Goal: Task Accomplishment & Management: Manage account settings

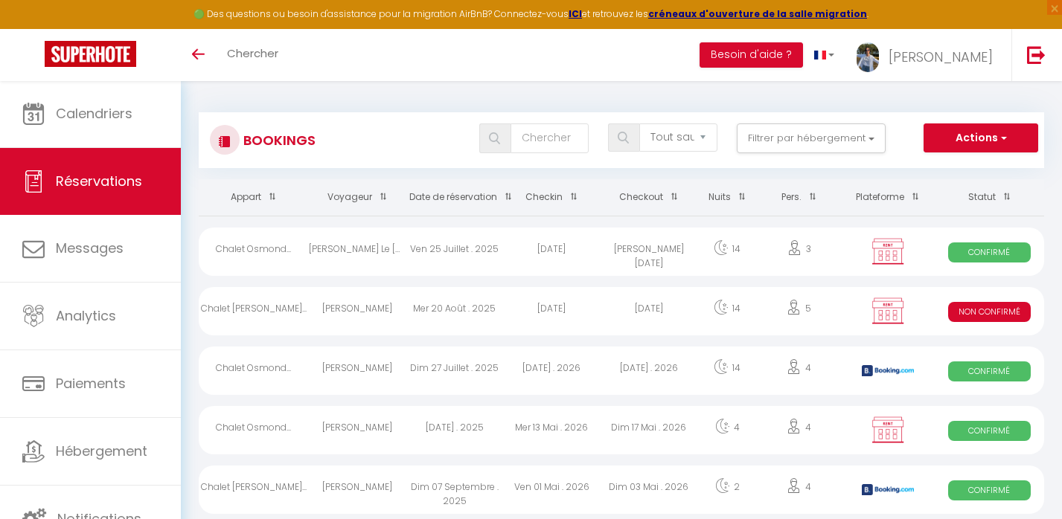
select select "not_cancelled"
click at [79, 121] on span "Calendriers" at bounding box center [94, 113] width 77 height 19
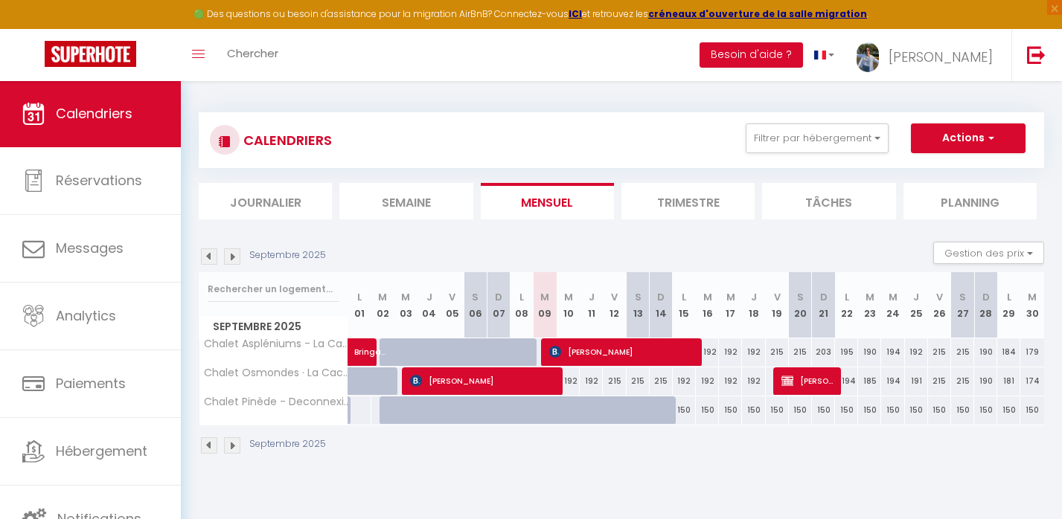
click at [217, 265] on div "Septembre 2025 Gestion des prix Nb Nuits minimum Règles Disponibilité" at bounding box center [621, 257] width 845 height 30
click at [213, 261] on img at bounding box center [209, 256] width 16 height 16
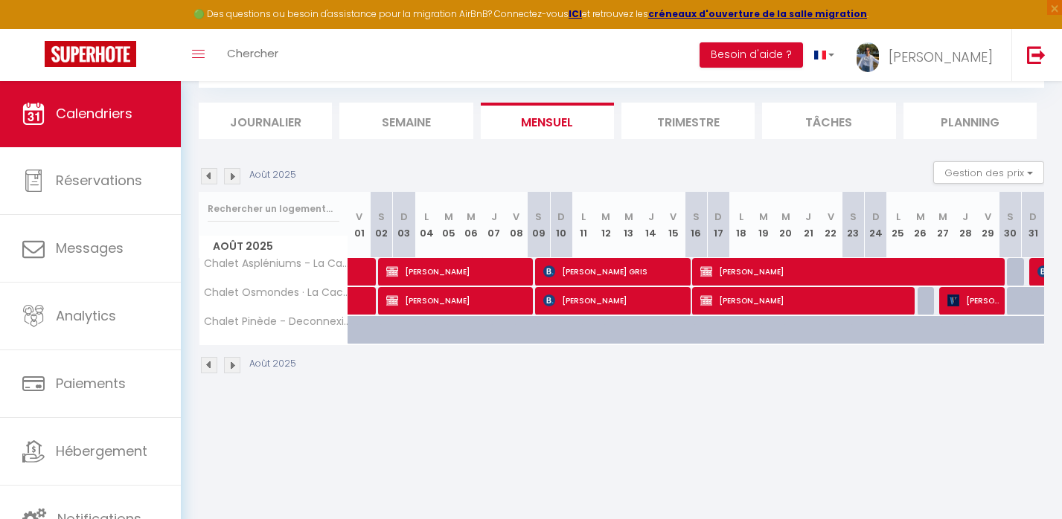
scroll to position [80, 0]
click at [422, 277] on span "[PERSON_NAME]" at bounding box center [456, 271] width 141 height 28
select select "OK"
select select "1"
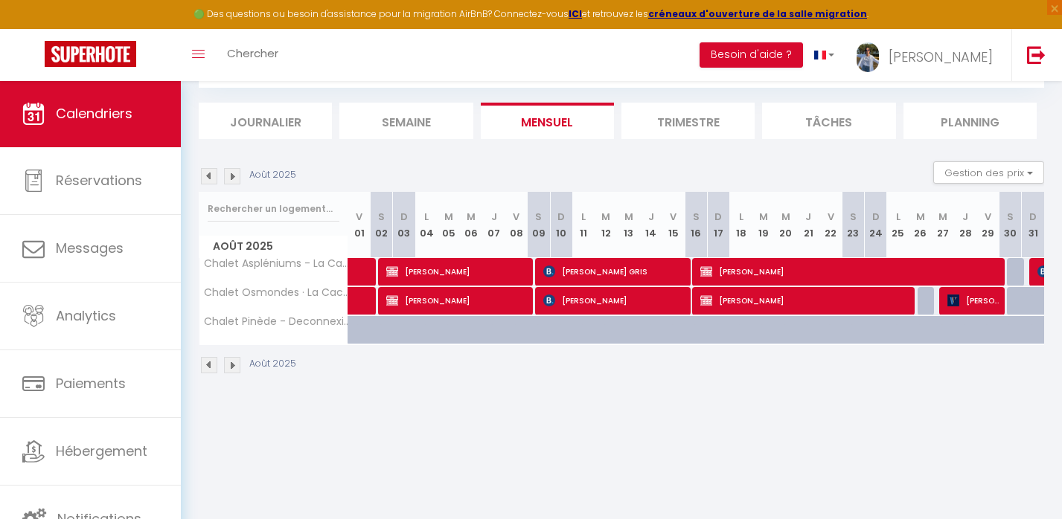
select select "0"
select select "1"
select select
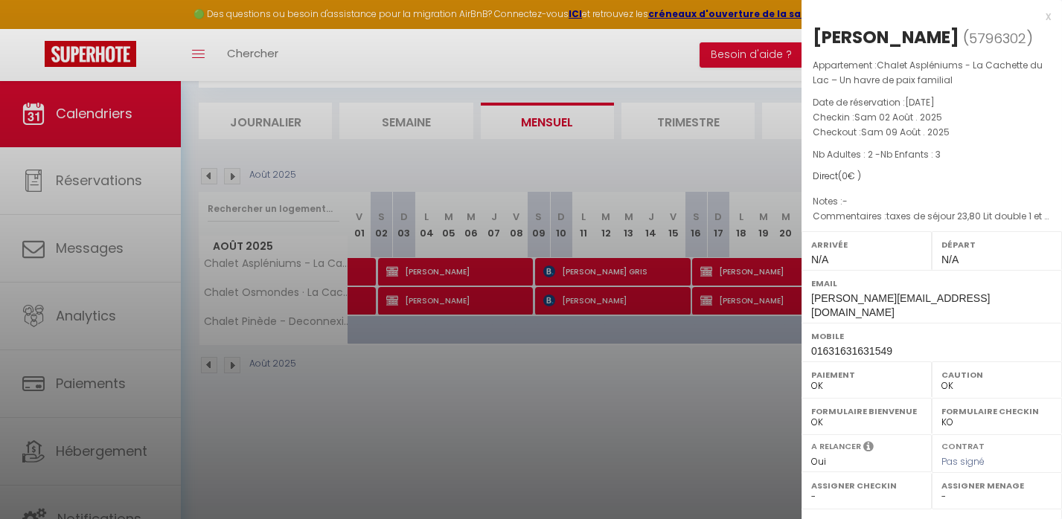
click at [429, 295] on div at bounding box center [531, 259] width 1062 height 519
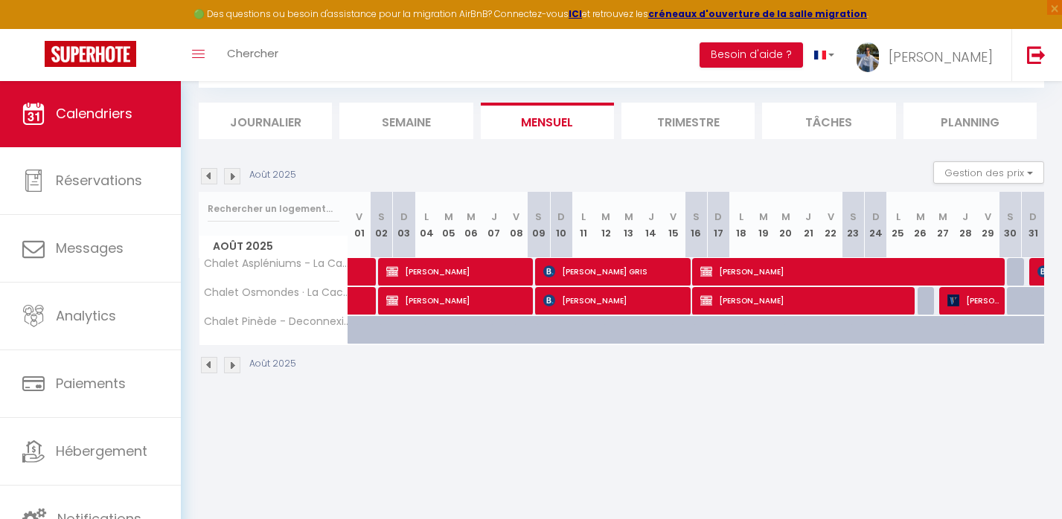
click at [455, 292] on span "[PERSON_NAME]" at bounding box center [456, 300] width 141 height 28
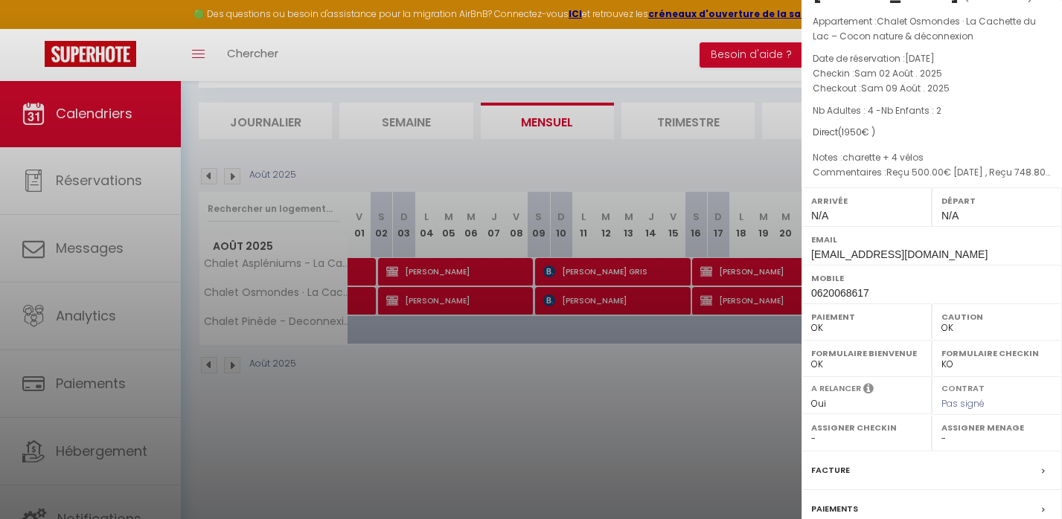
scroll to position [41, 0]
click at [571, 369] on div at bounding box center [531, 259] width 1062 height 519
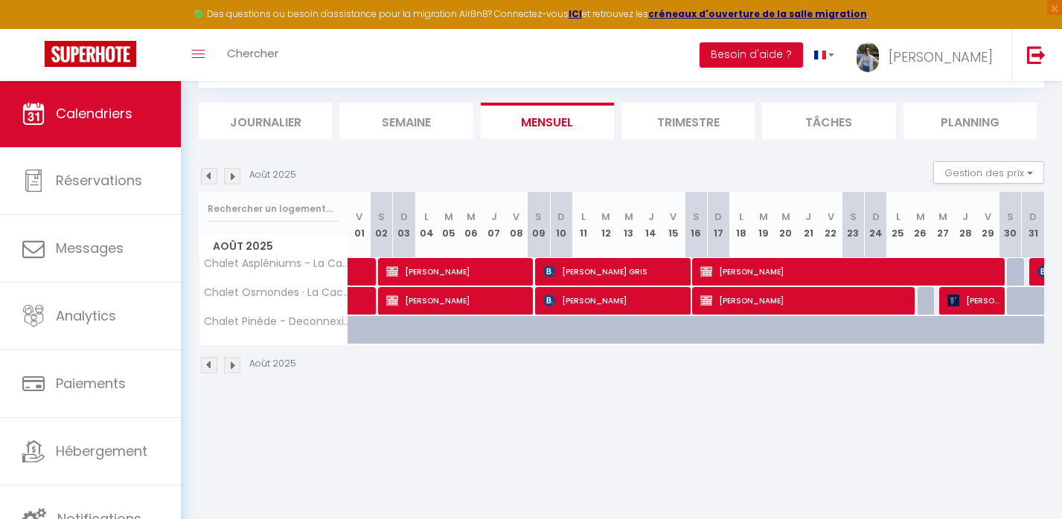
click at [720, 272] on span "[PERSON_NAME]" at bounding box center [849, 271] width 298 height 28
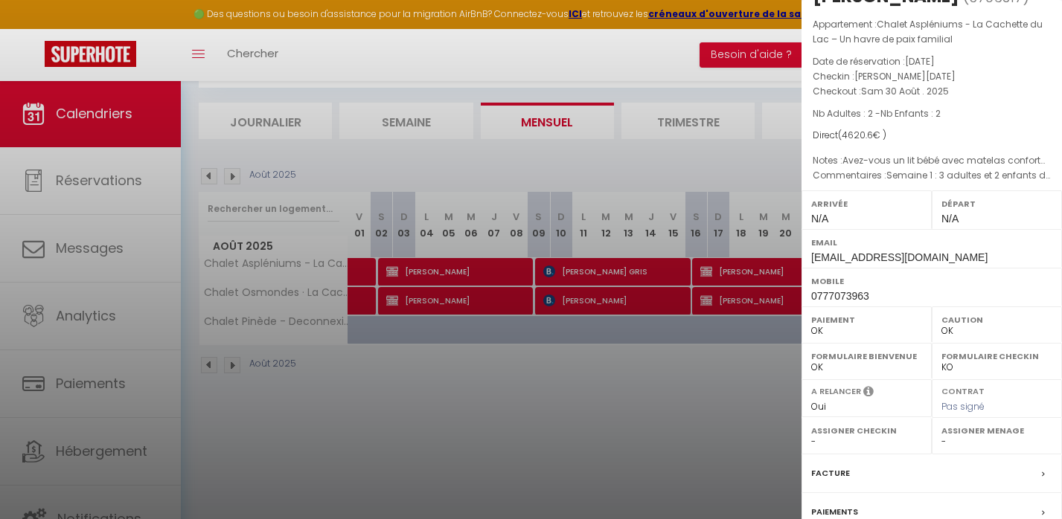
click at [726, 378] on div at bounding box center [531, 259] width 1062 height 519
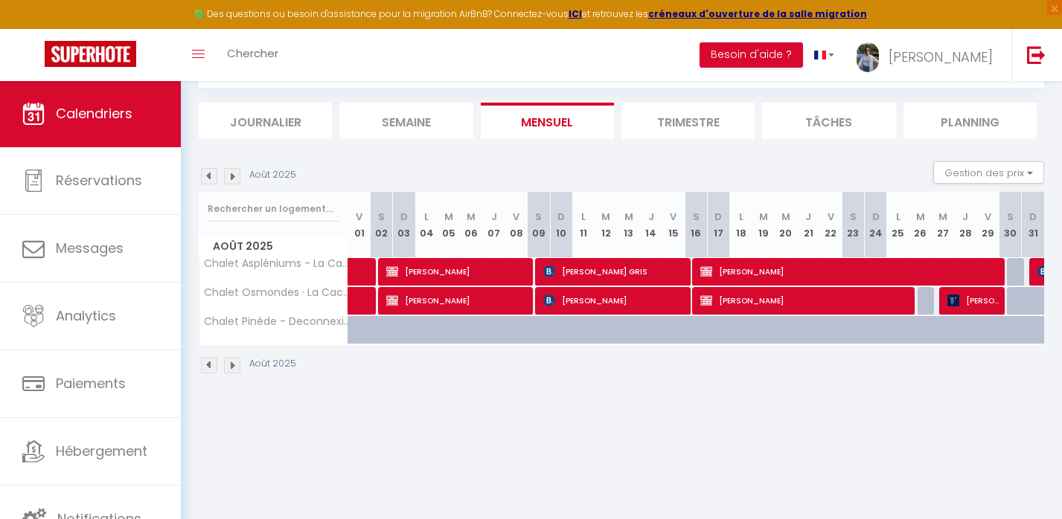
click at [989, 304] on span "[PERSON_NAME]" at bounding box center [973, 300] width 52 height 28
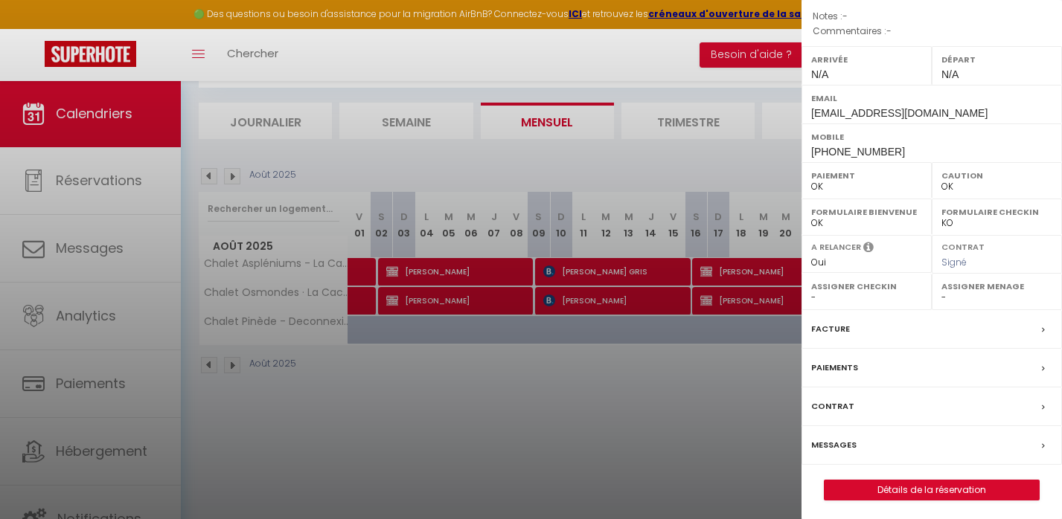
scroll to position [184, 0]
click at [917, 490] on link "Détails de la réservation" at bounding box center [931, 490] width 214 height 19
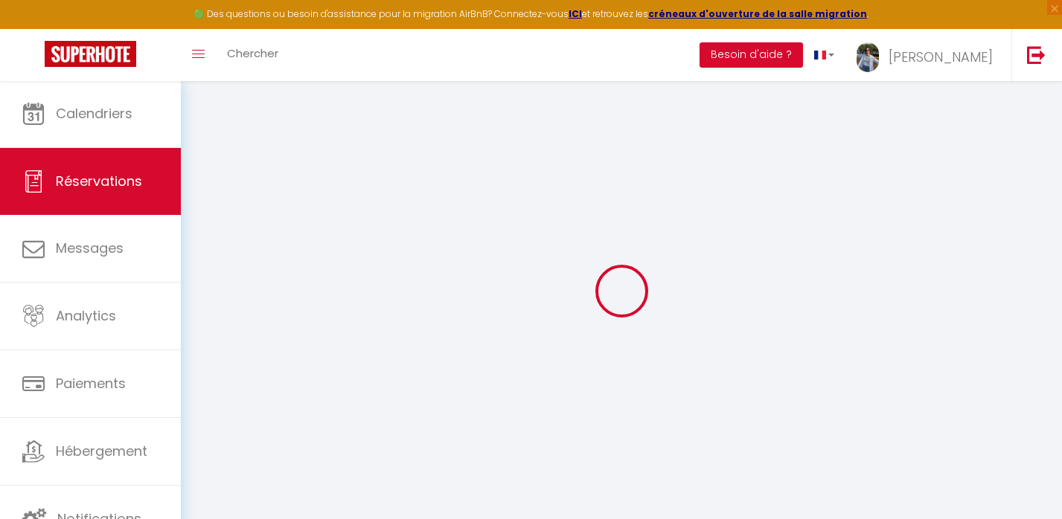
type input "[PERSON_NAME]"
type input "Mareis"
type input "[EMAIL_ADDRESS][DOMAIN_NAME]"
type input "[PHONE_NUMBER]"
select select "DE"
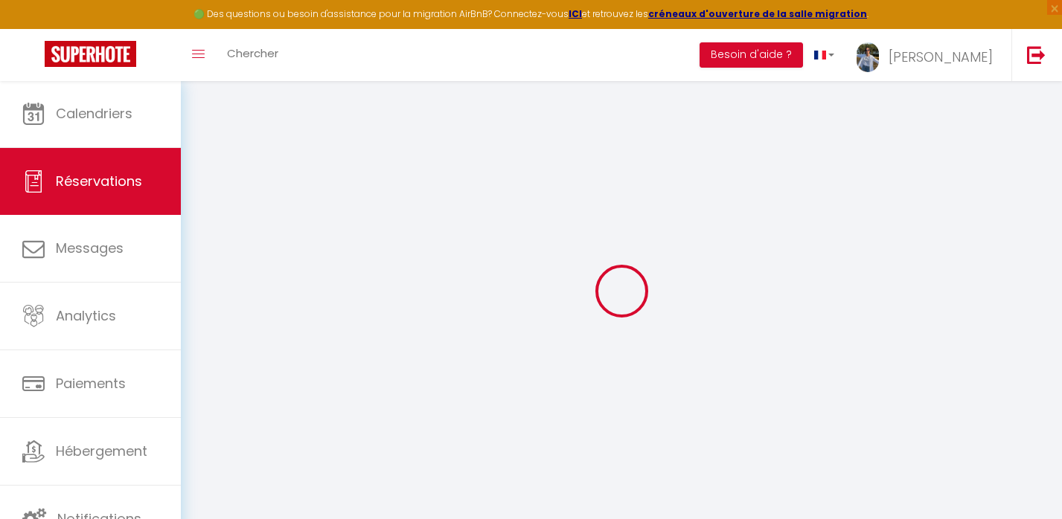
type input "50"
type input "177.5"
select select "68629"
select select "1"
type input "Mer 27 Août 2025"
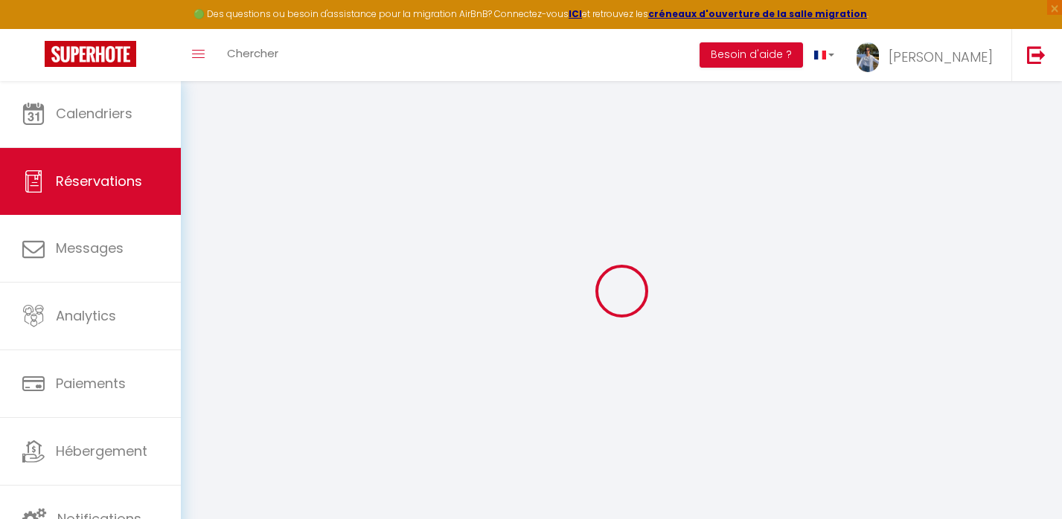
select select
type input "[DATE]"
select select
type input "3"
type input "1"
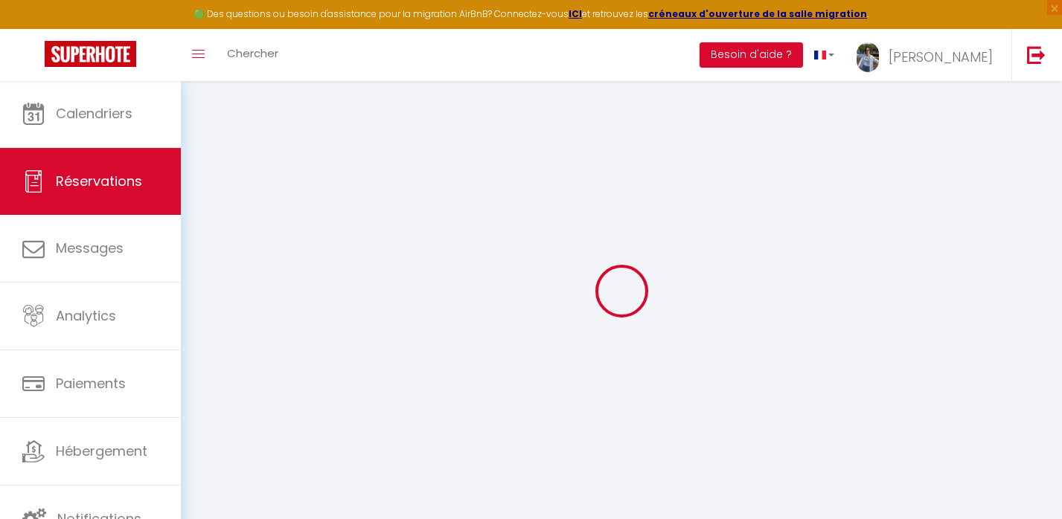
select select "12"
select select
type input "750"
checkbox input "false"
type input "485.4"
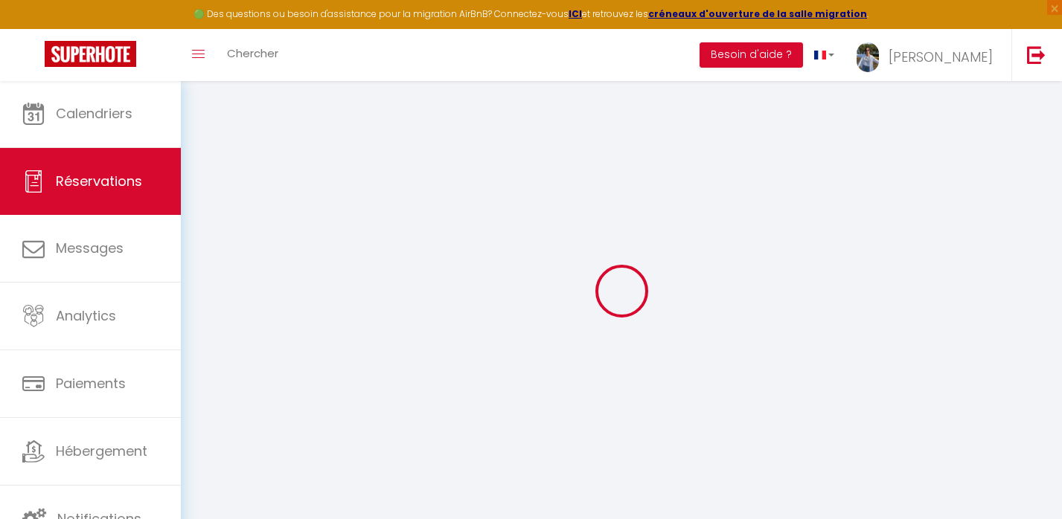
select select "74"
type input "0"
select select
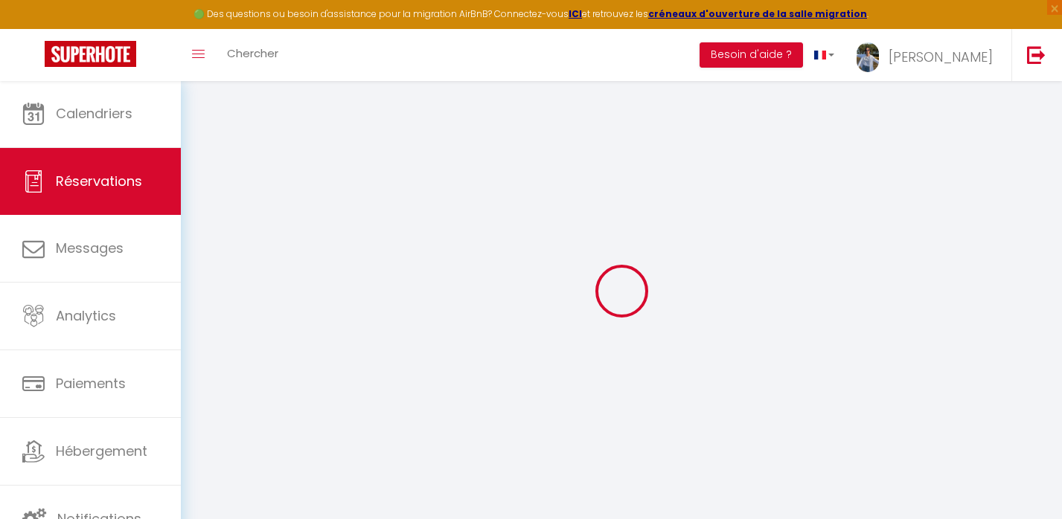
select select
select select "15"
checkbox input "false"
select select
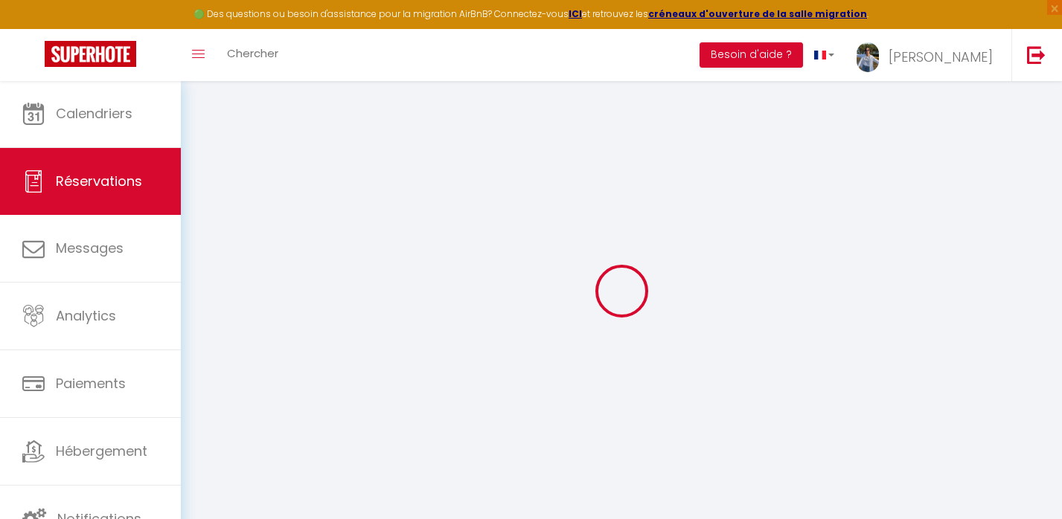
checkbox input "false"
select select
checkbox input "false"
type input "65"
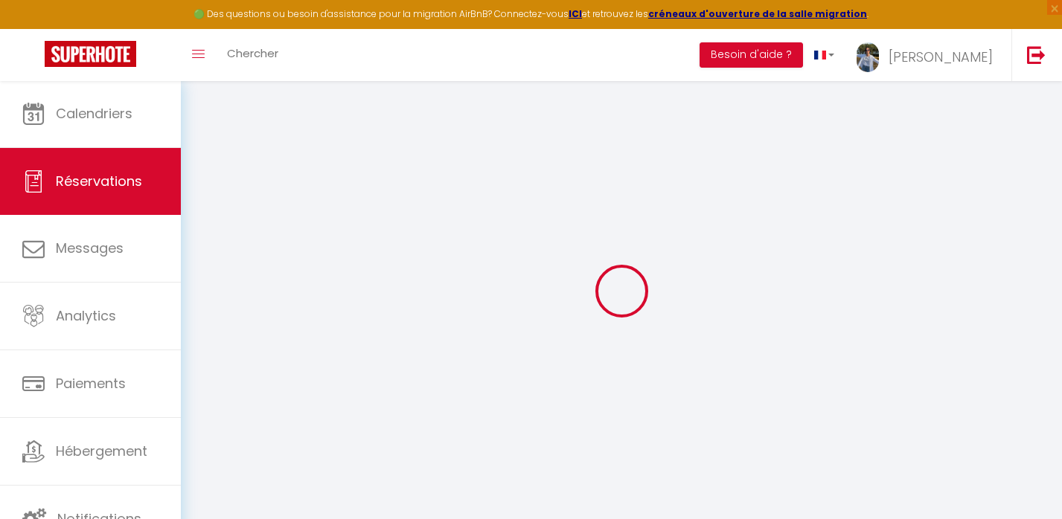
type input "20.4"
select select
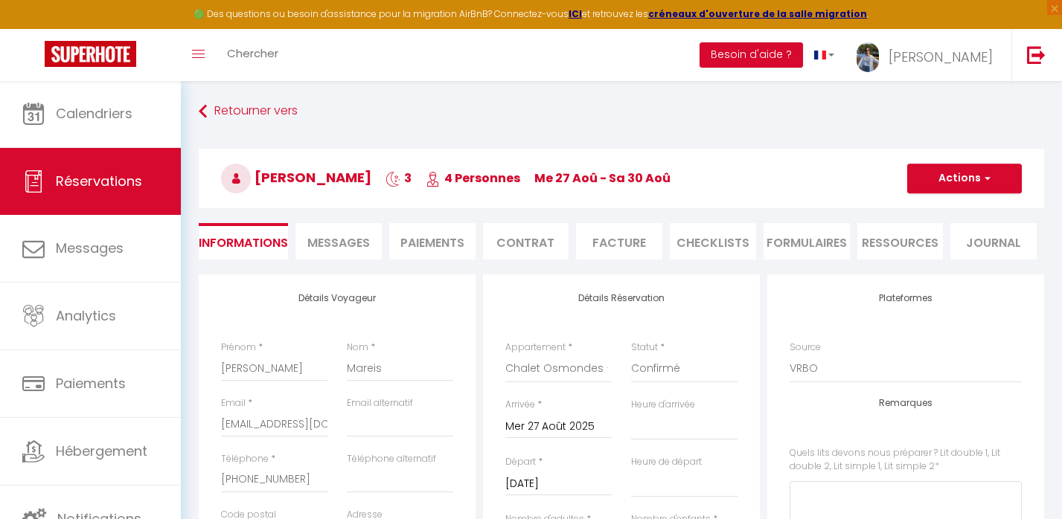
checkbox input "false"
select select
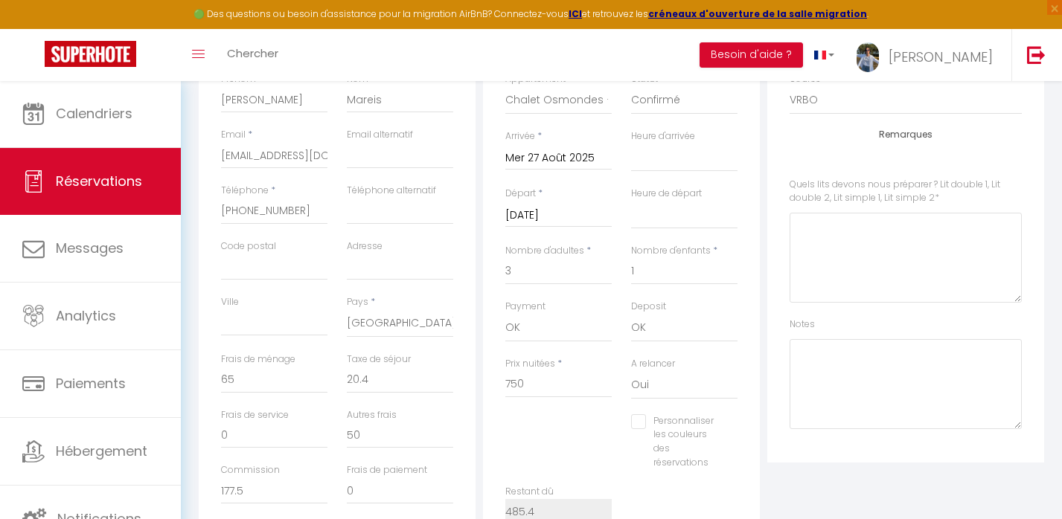
scroll to position [269, 0]
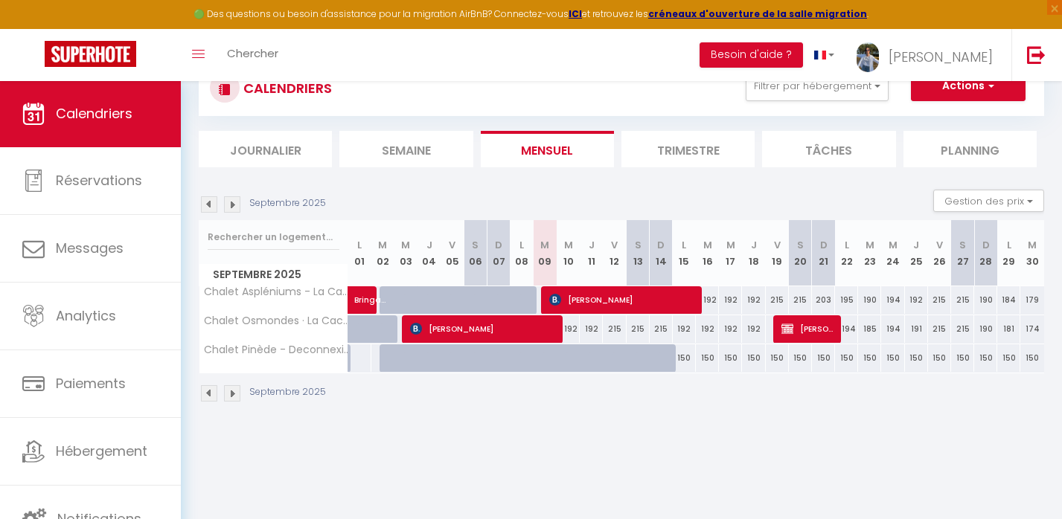
click at [217, 199] on div "Septembre 2025" at bounding box center [265, 204] width 132 height 16
click at [212, 198] on img at bounding box center [209, 204] width 16 height 16
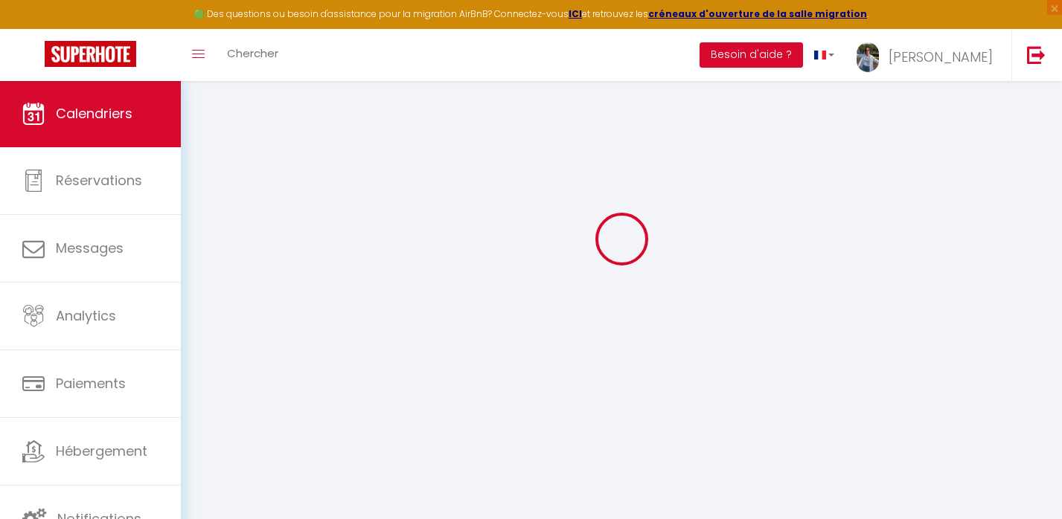
select select
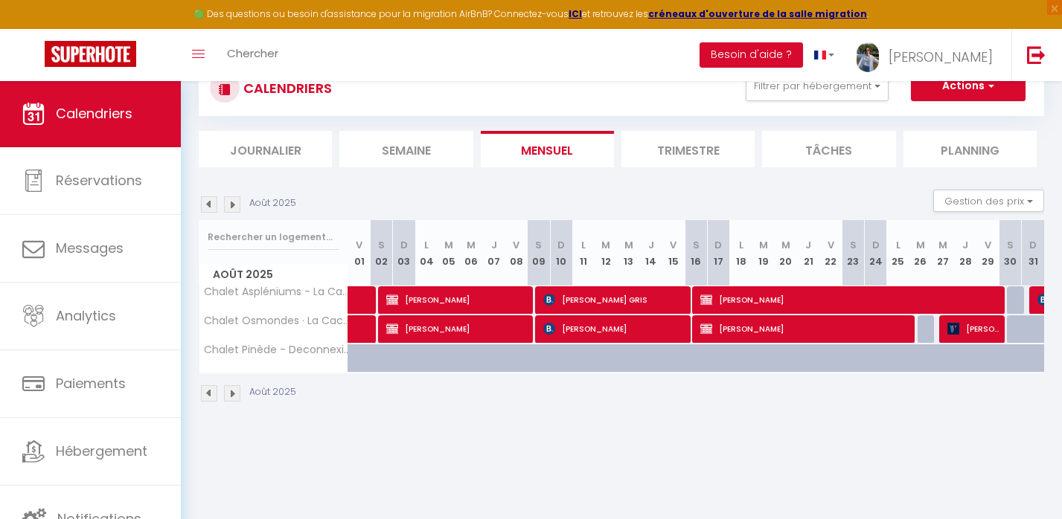
click at [1035, 300] on div at bounding box center [1040, 300] width 22 height 28
click at [1039, 300] on img at bounding box center [1043, 300] width 12 height 12
select select "OK"
select select "1"
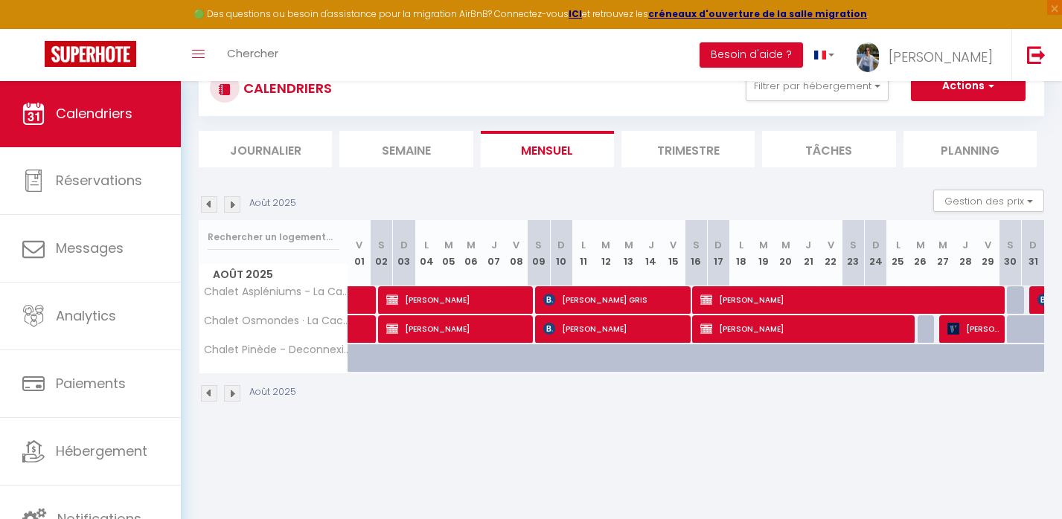
select select "0"
select select "1"
select select
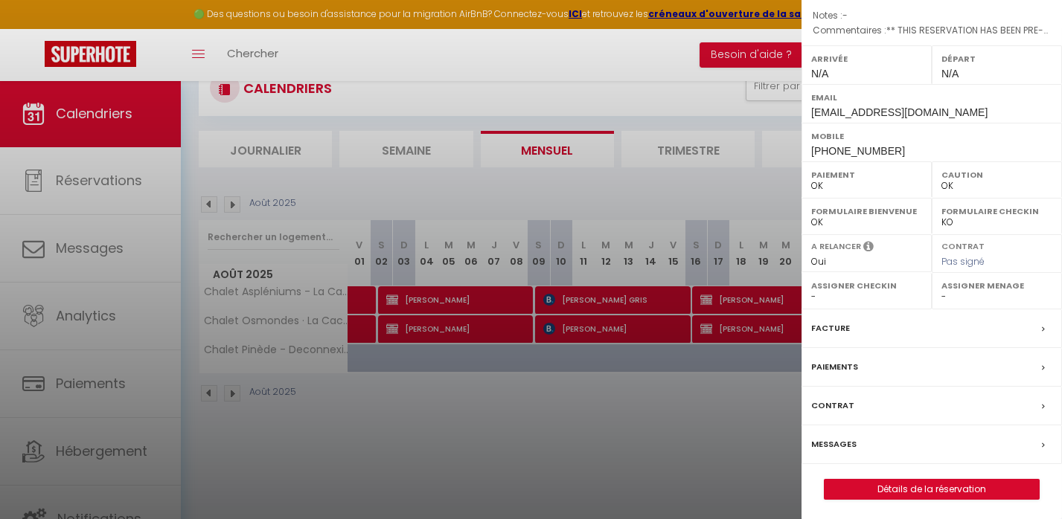
scroll to position [184, 0]
click at [934, 486] on link "Détails de la réservation" at bounding box center [931, 490] width 214 height 19
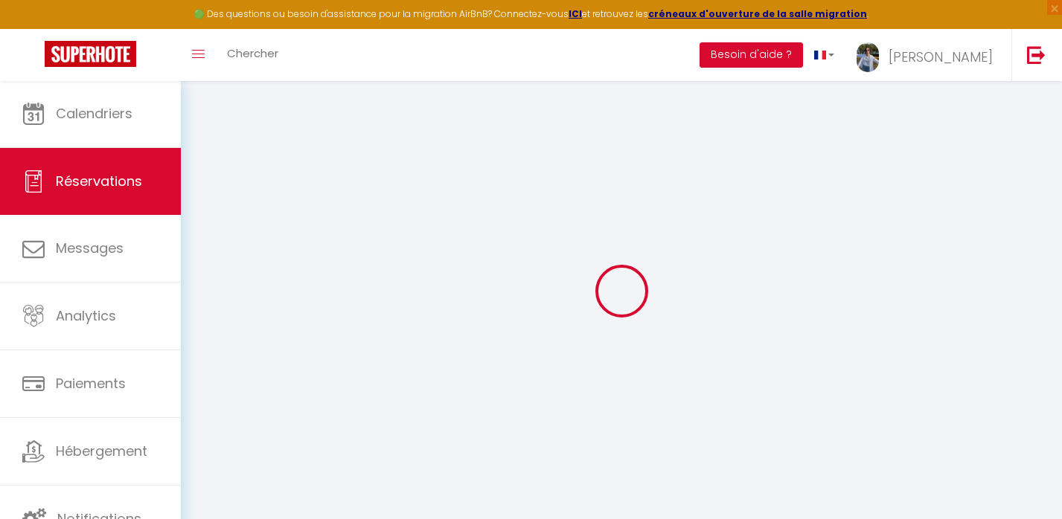
type input "Bringas"
type input "Blanca"
type input "[EMAIL_ADDRESS][DOMAIN_NAME]"
type input "[PHONE_NUMBER]"
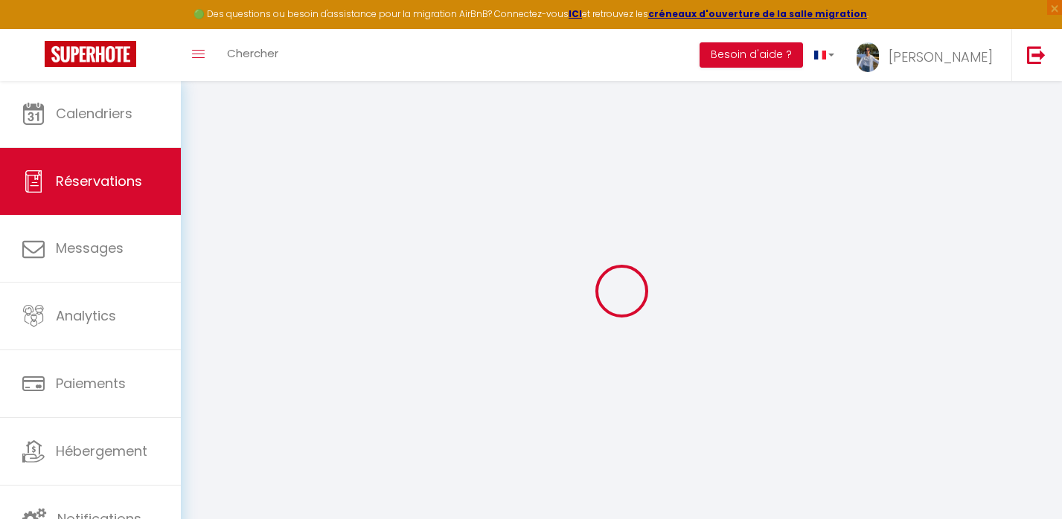
type input "39120"
type input "la Atalaya urb.El Roble 32"
type input "Mortera"
select select "ES"
type input "50"
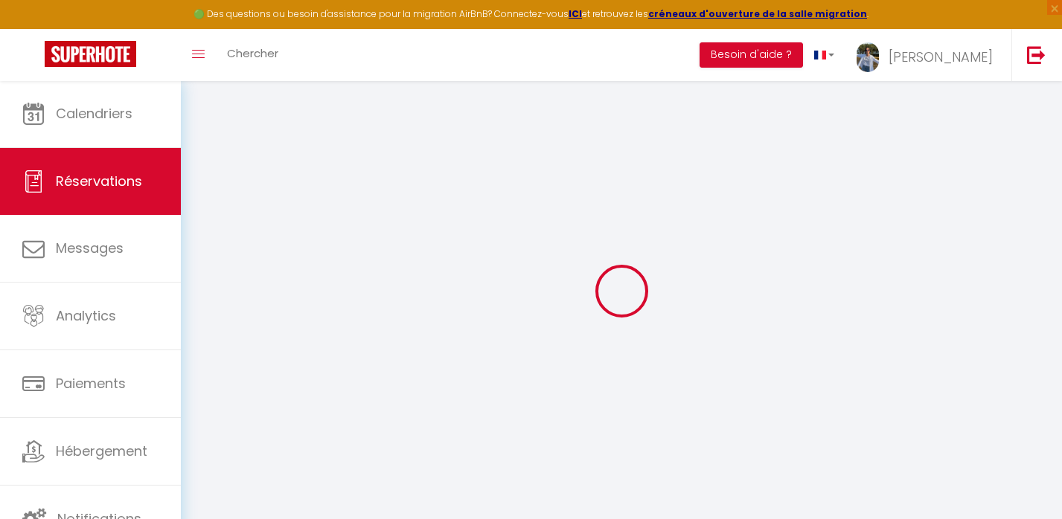
type input "77.17"
type input "5.87"
select select "68628"
select select "1"
select select
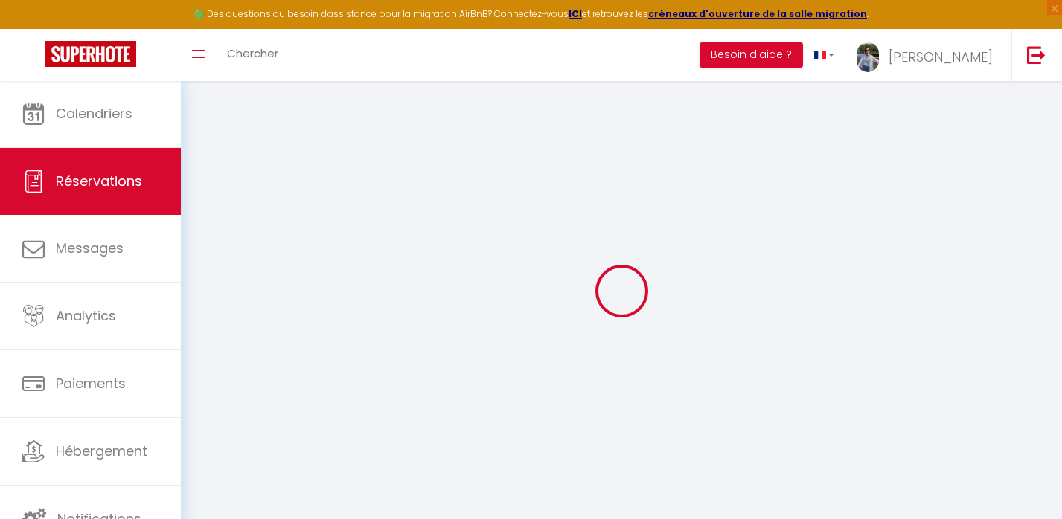
select select
type input "5"
select select "12"
select select
type input "419.4"
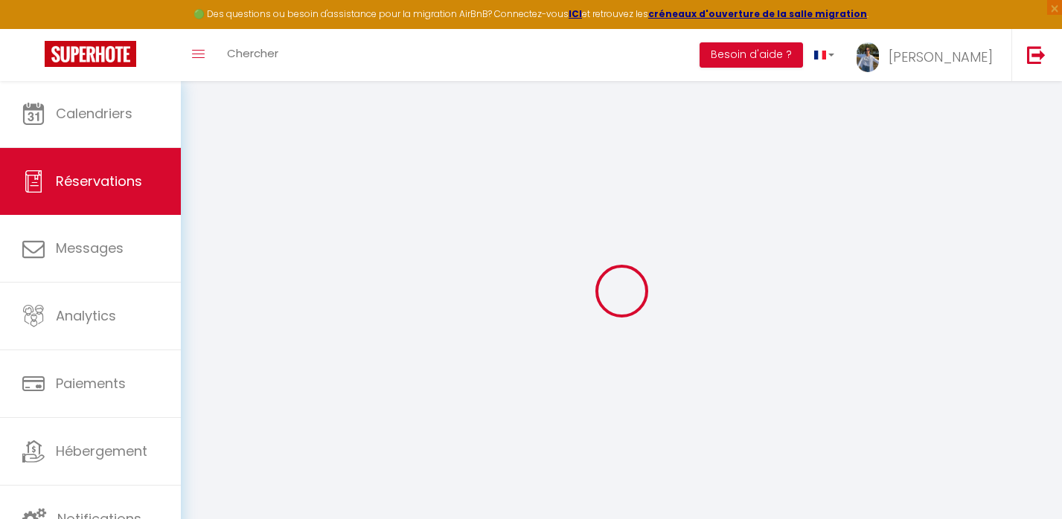
checkbox input "false"
type input "0"
select select "2"
type input "0"
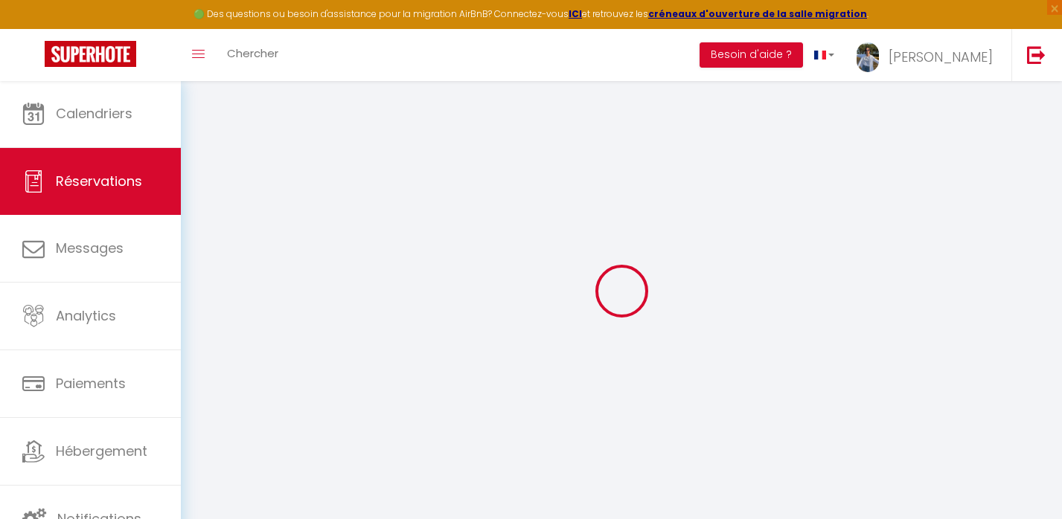
type input "0"
select select
select select "15"
checkbox input "false"
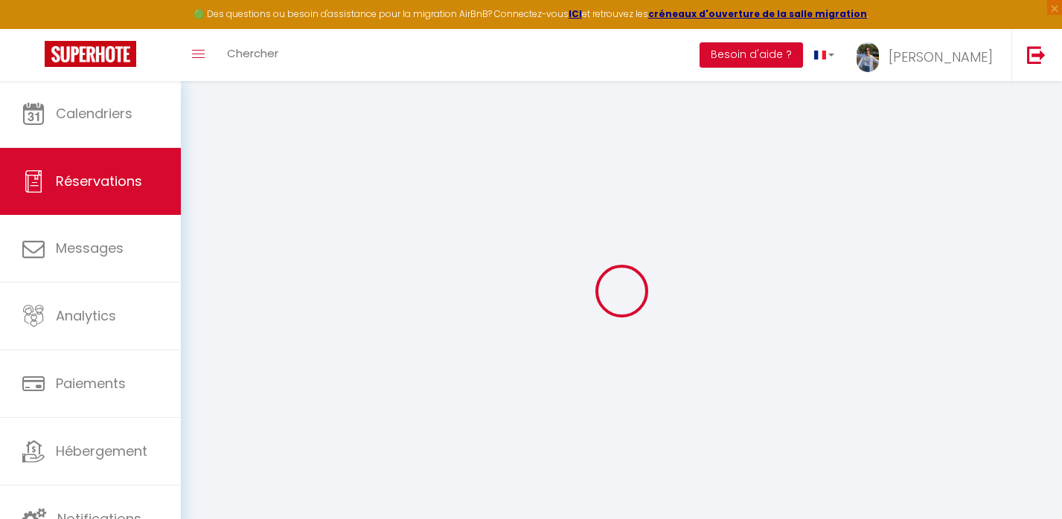
select select
checkbox input "false"
select select
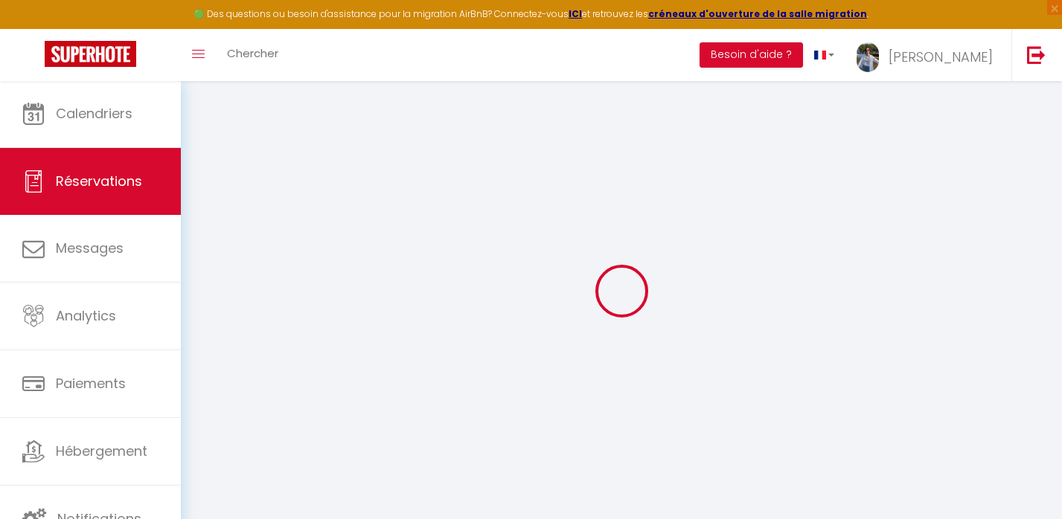
checkbox input "false"
select select
checkbox input "false"
type bas0 "** THIS RESERVATION HAS BEEN PRE-PAID ** BOOKING NOTE : Payment charge is EUR 5…"
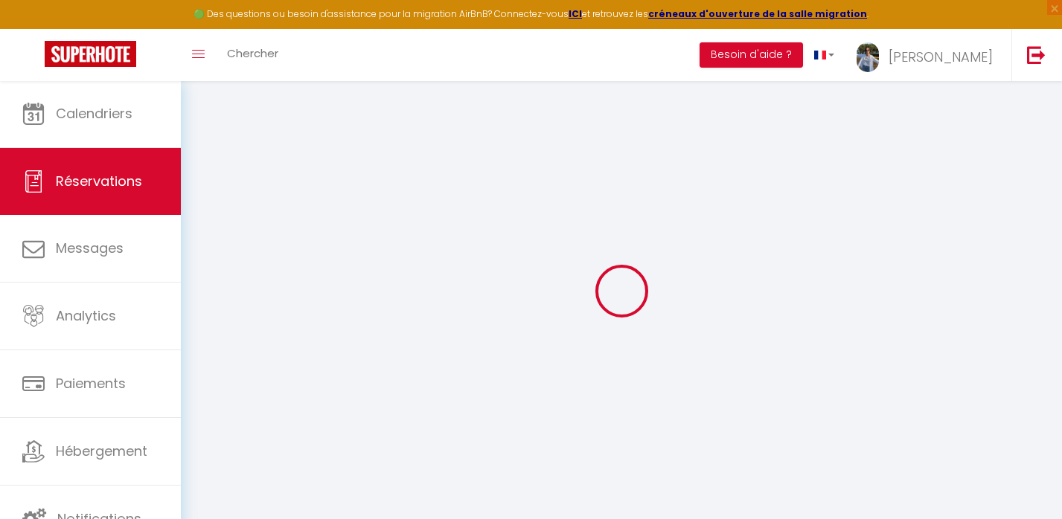
type input "16.49"
select select
checkbox input "false"
select select
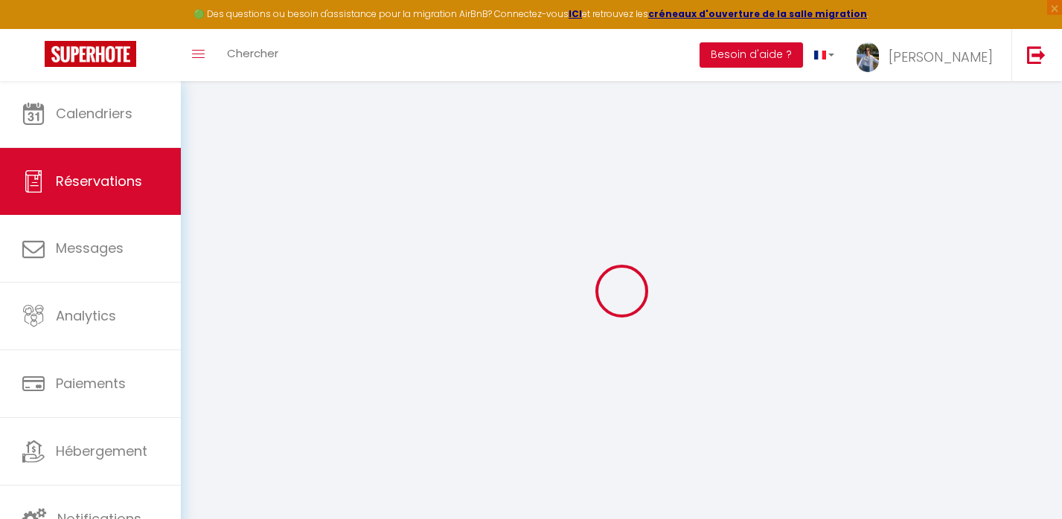
select select
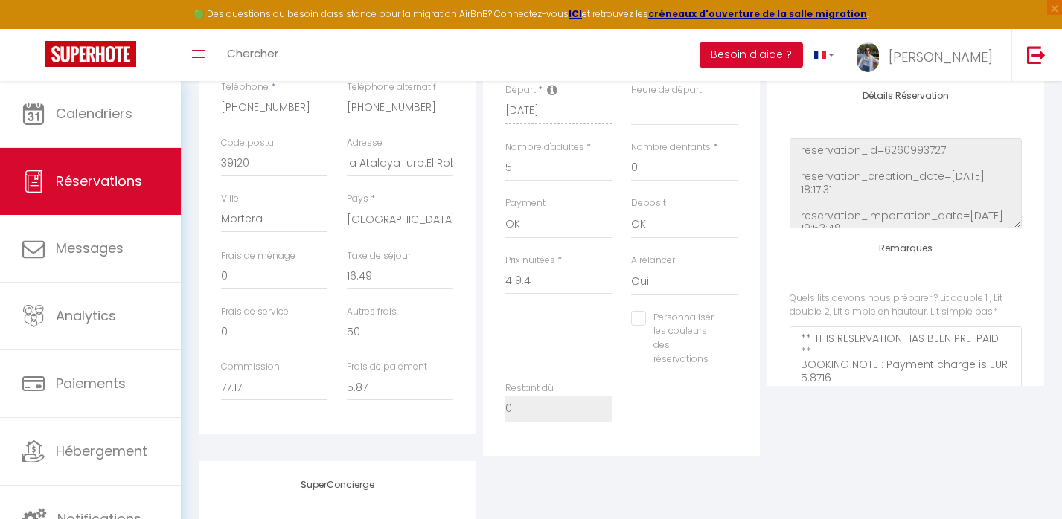
scroll to position [136, 0]
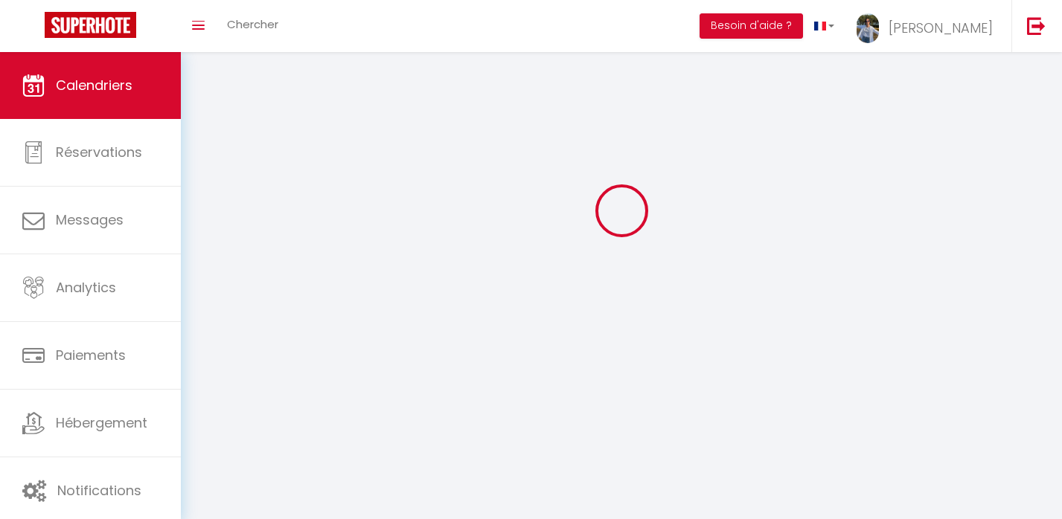
scroll to position [52, 0]
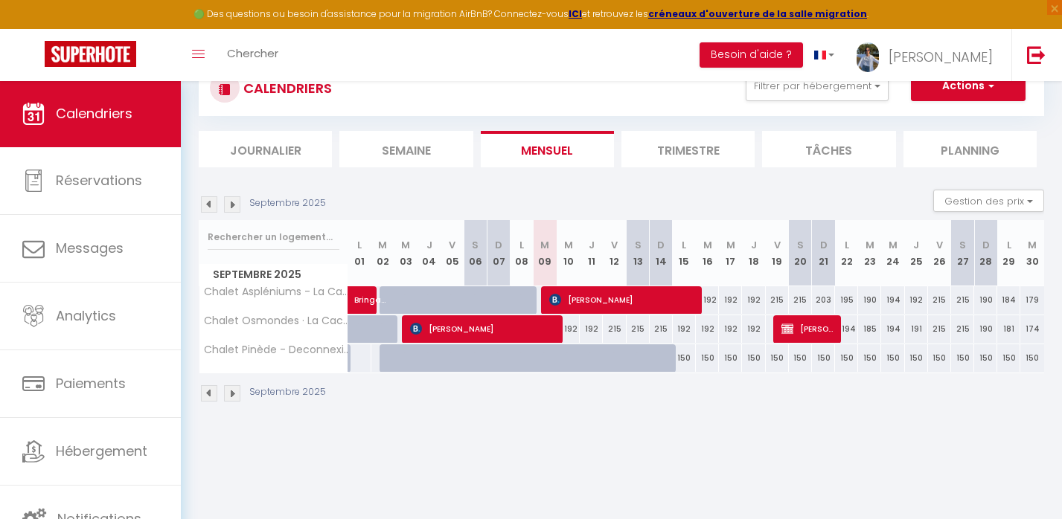
click at [574, 295] on span "[PERSON_NAME]" at bounding box center [622, 300] width 146 height 28
select select "OK"
select select "1"
select select "0"
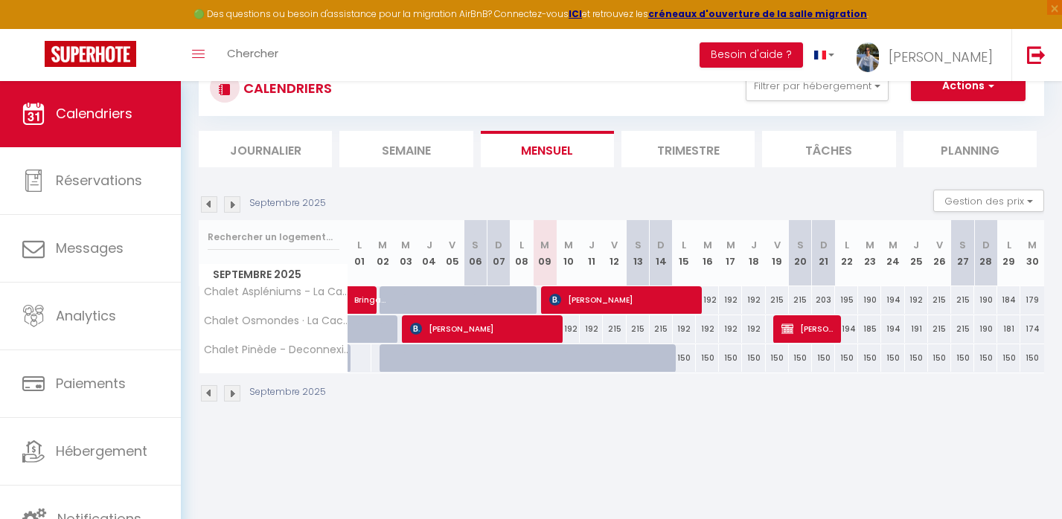
select select "1"
select select
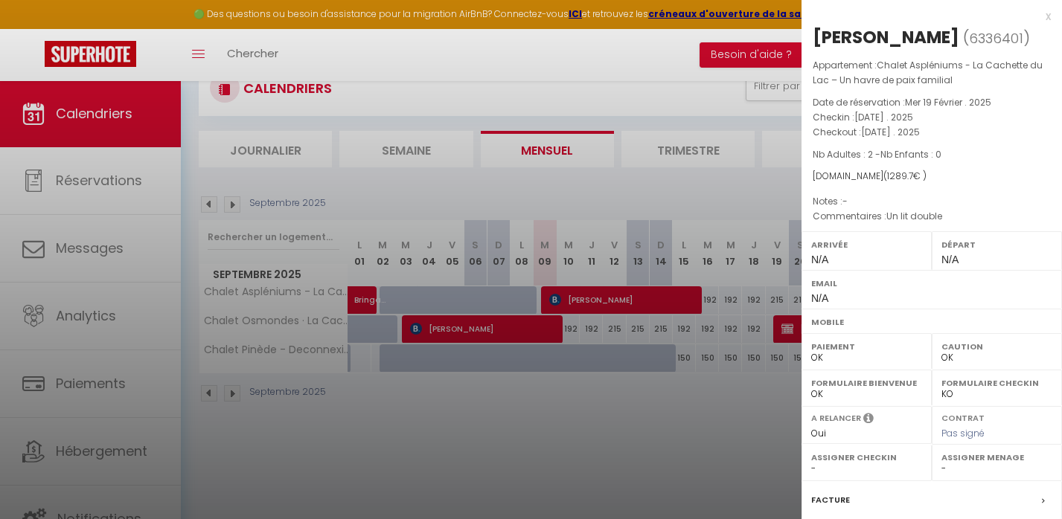
click at [1048, 22] on div "x" at bounding box center [925, 16] width 249 height 18
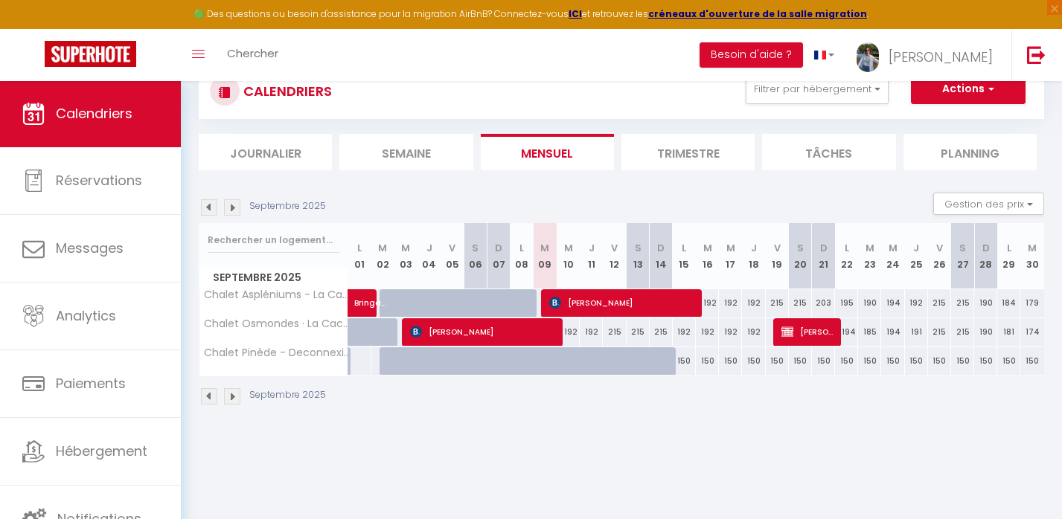
scroll to position [49, 0]
click at [801, 340] on span "[PERSON_NAME]" at bounding box center [808, 332] width 54 height 28
select select "KO"
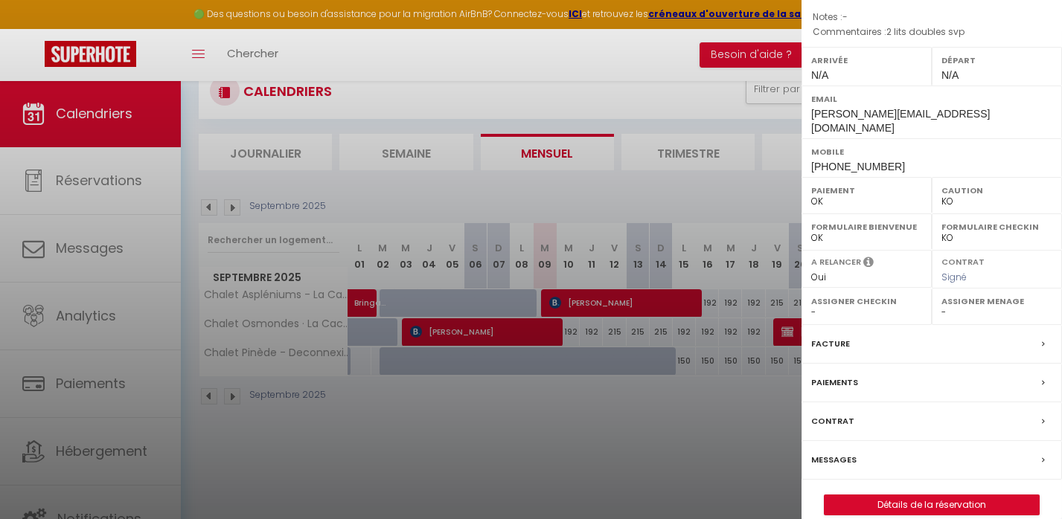
scroll to position [158, 0]
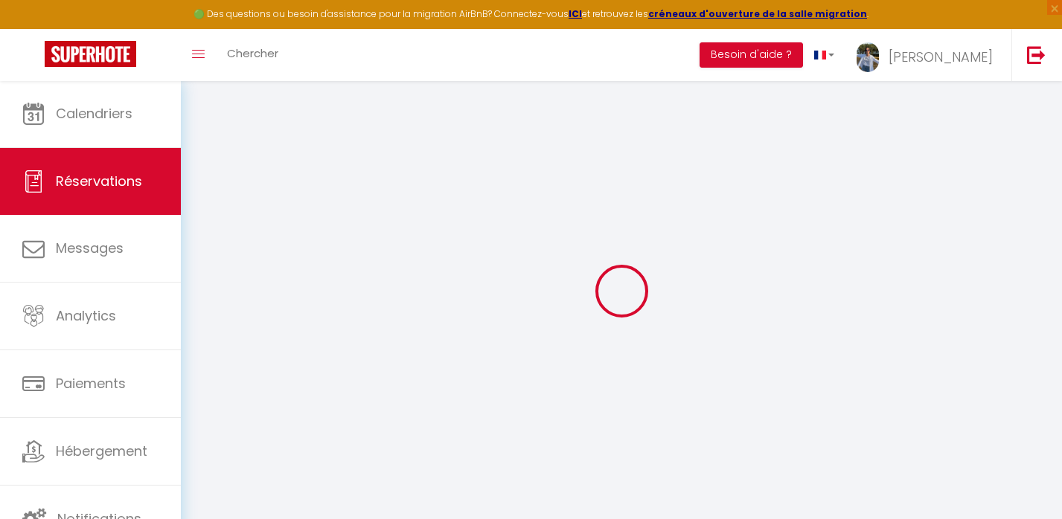
select select
select select "14"
checkbox input "false"
select select
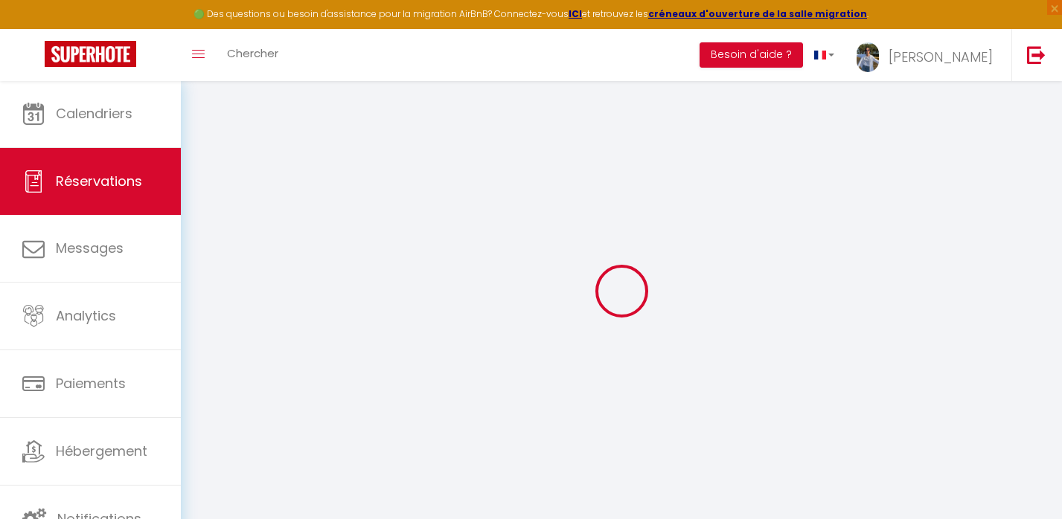
select select
checkbox input "false"
select select
checkbox input "false"
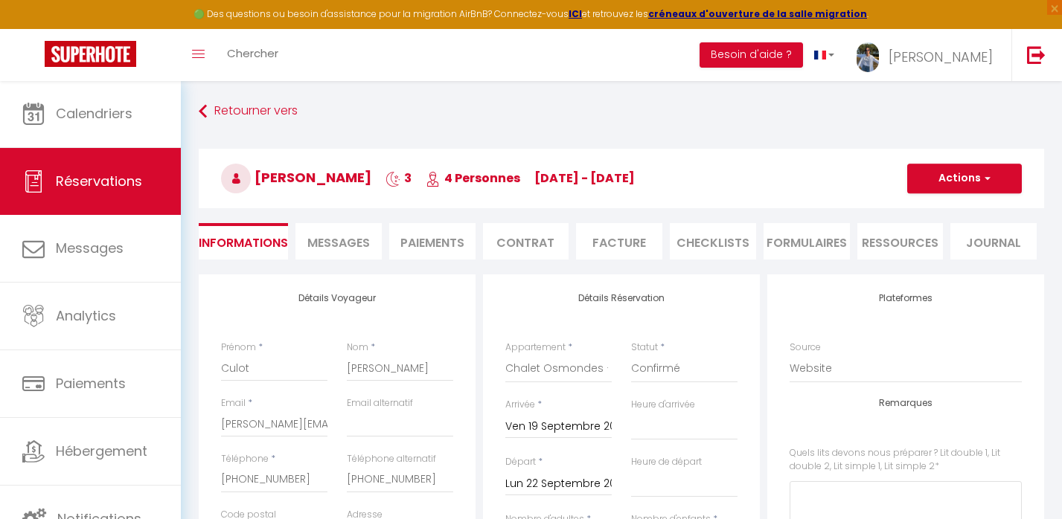
select select
checkbox input "false"
type 20 "2 lits doubles svp"
type input "20.4"
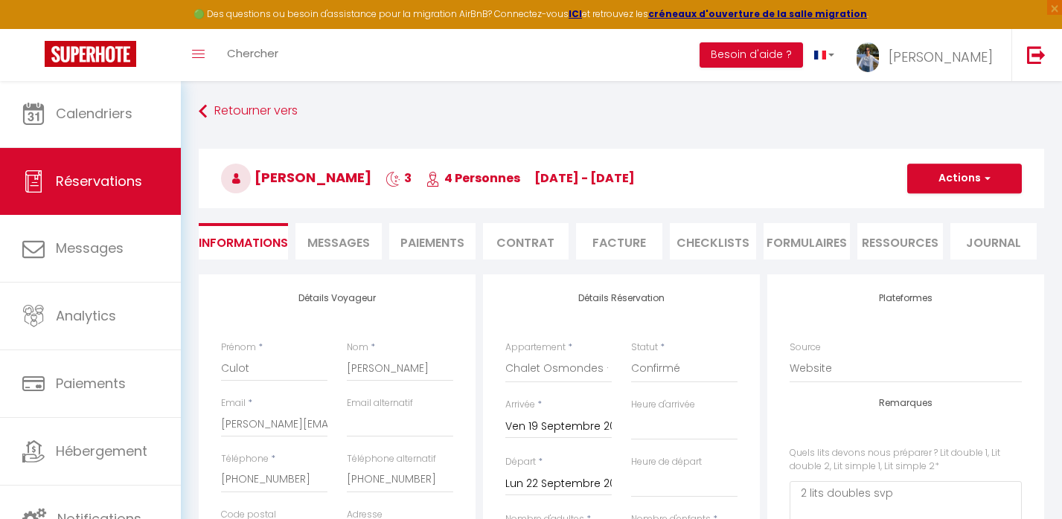
select select
checkbox input "false"
select select
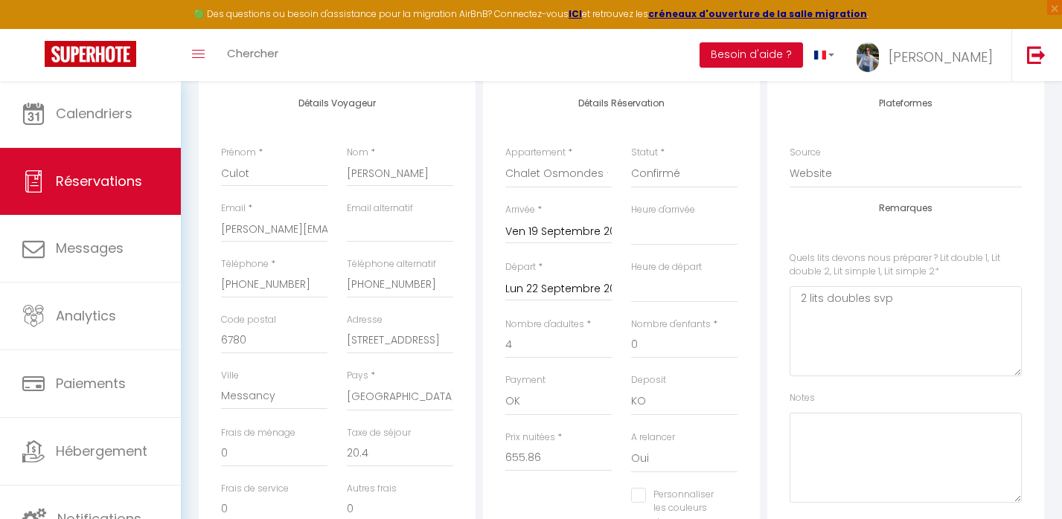
scroll to position [196, 0]
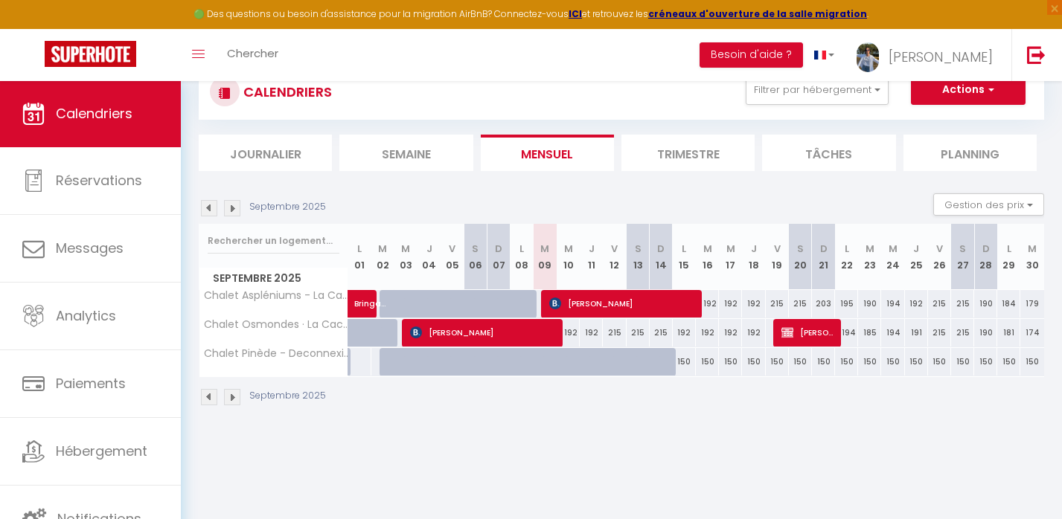
scroll to position [48, 0]
